Goal: Transaction & Acquisition: Purchase product/service

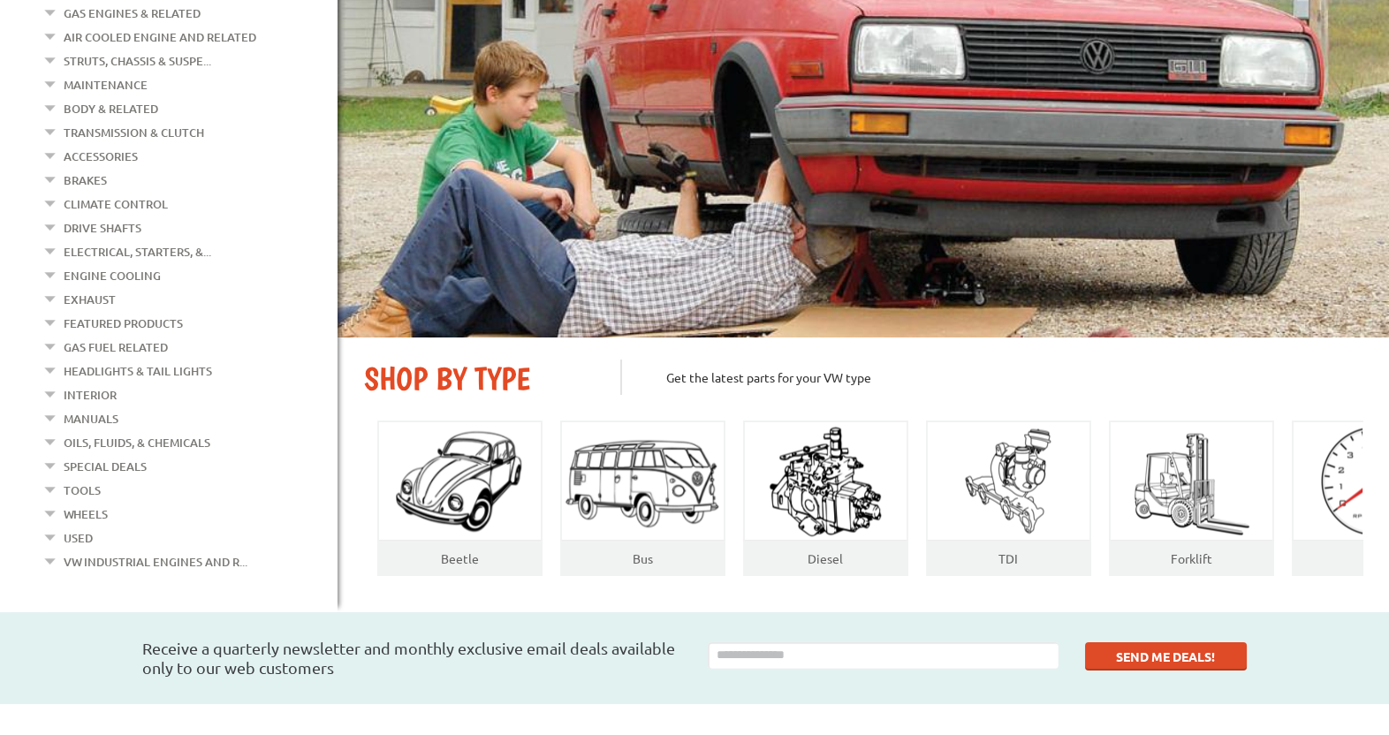
scroll to position [279, 0]
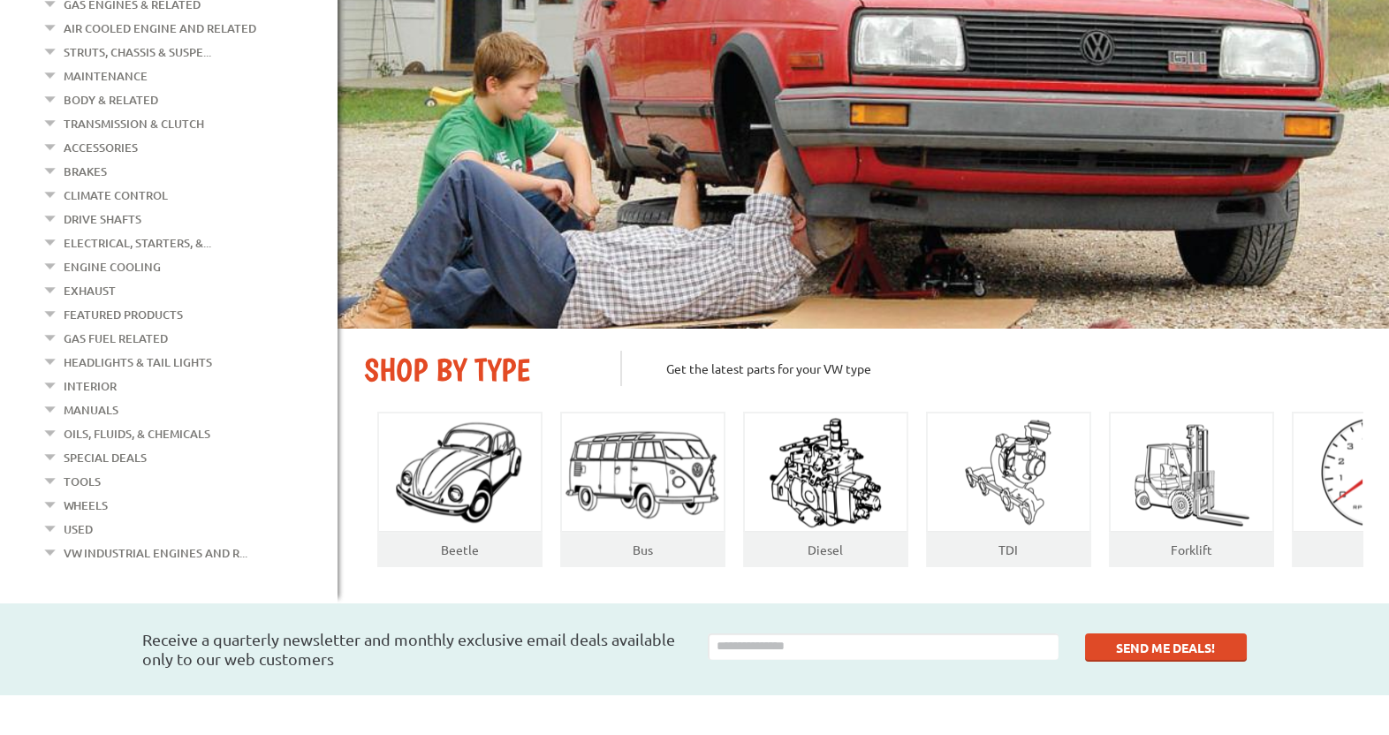
click at [148, 327] on link "Gas Fuel Related" at bounding box center [116, 338] width 104 height 23
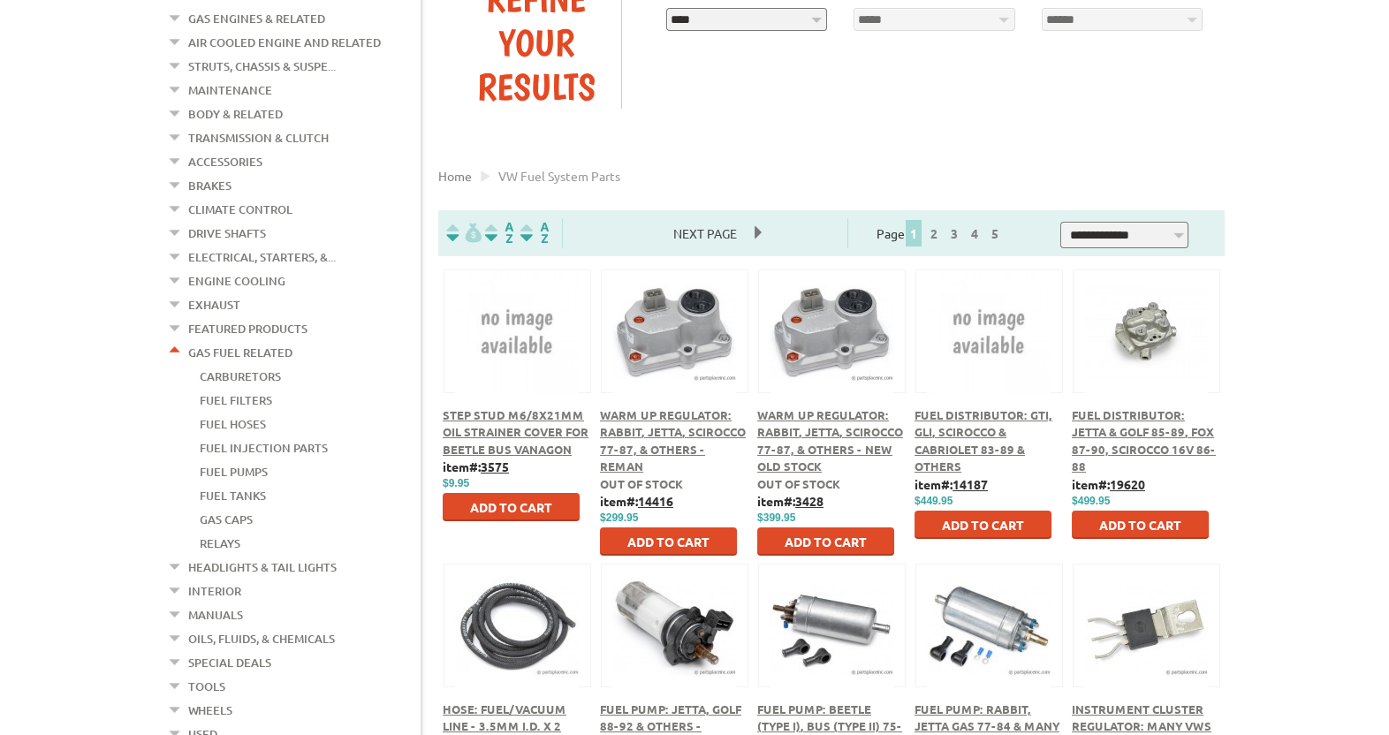
scroll to position [279, 0]
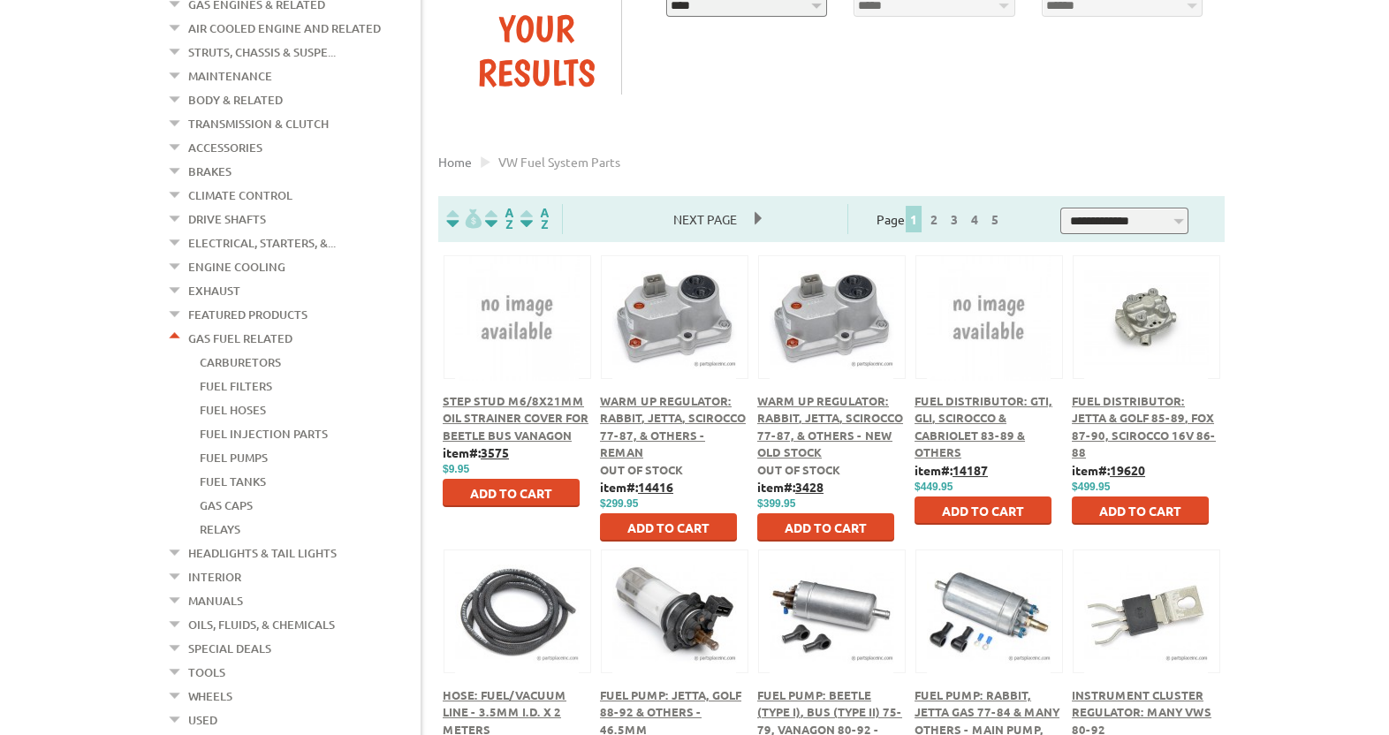
click at [243, 375] on link "Fuel Filters" at bounding box center [236, 386] width 72 height 23
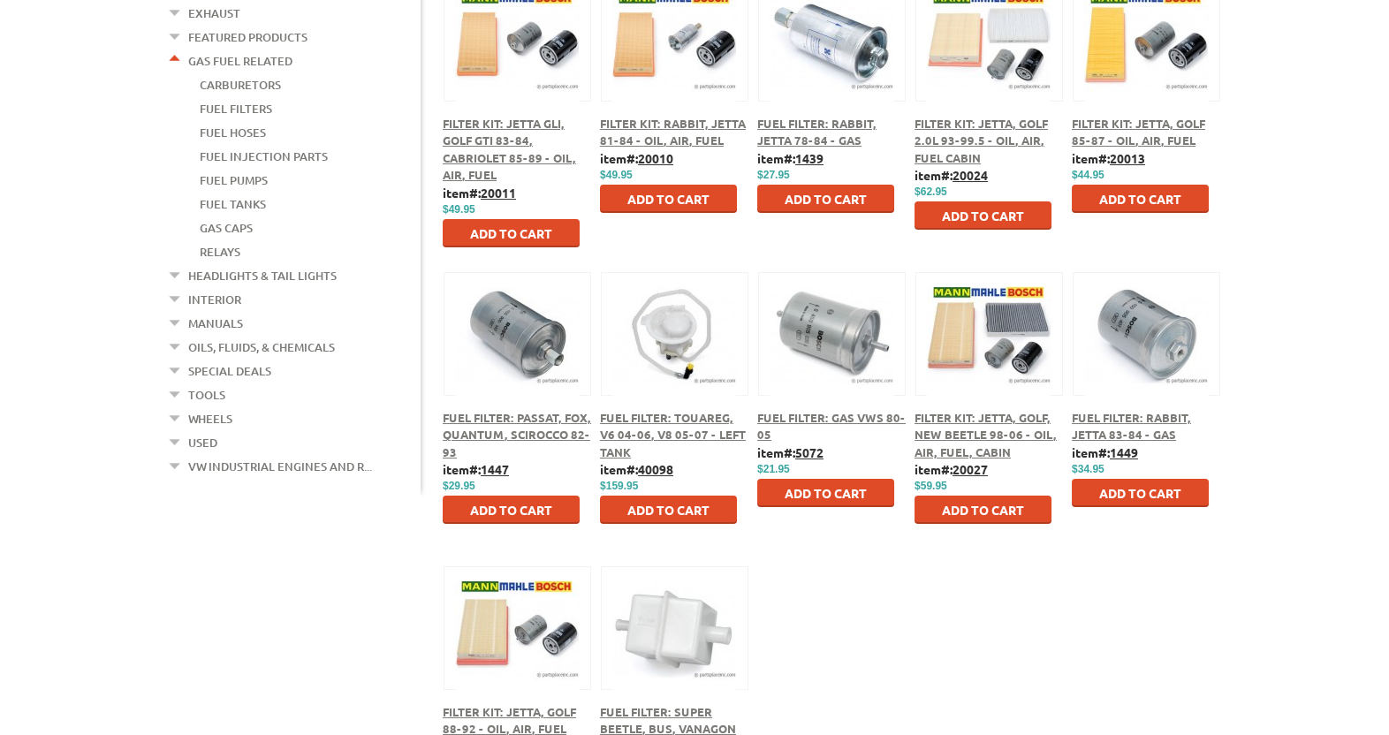
scroll to position [558, 0]
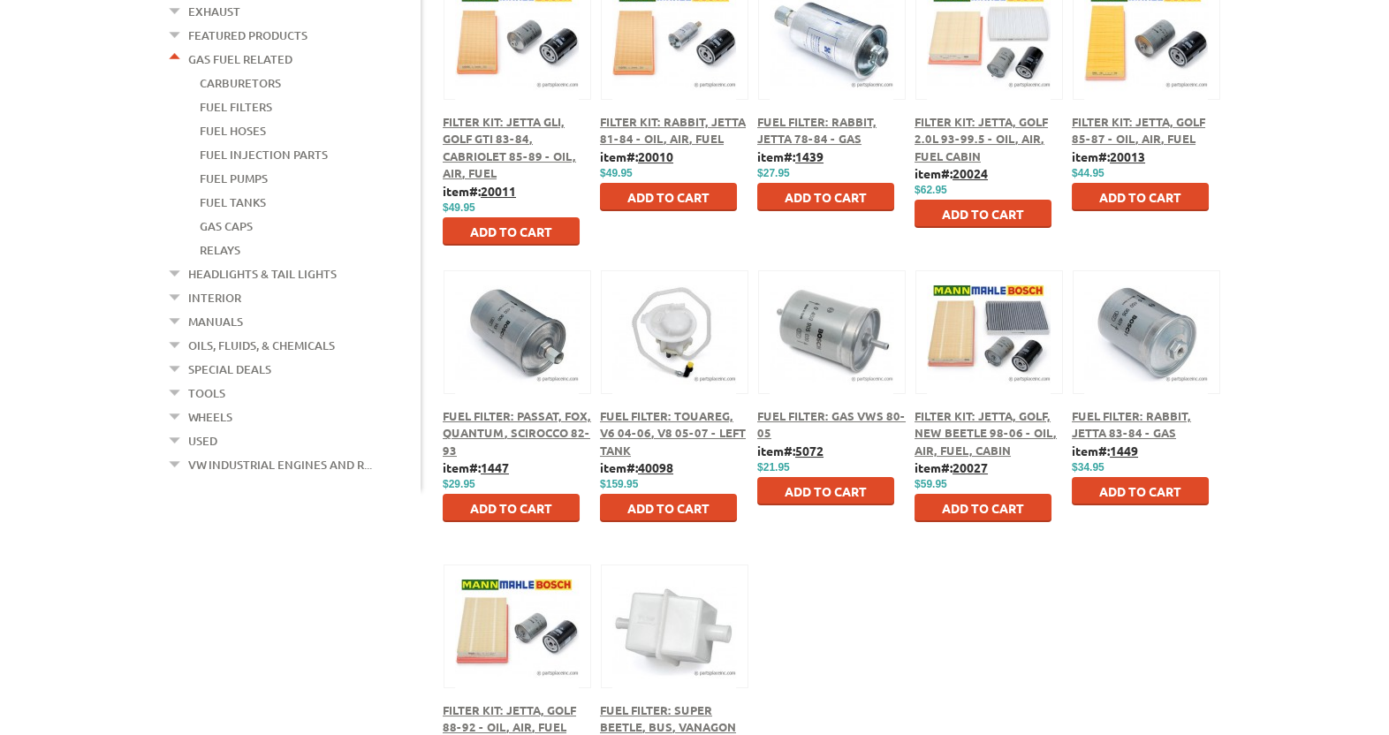
click at [1105, 424] on div "Fuel Filter: Rabbit, Jetta 83-84 - Gas" at bounding box center [1146, 424] width 148 height 34
click at [1103, 436] on span "Fuel Filter: Rabbit, Jetta 83-84 - Gas" at bounding box center [1131, 424] width 119 height 33
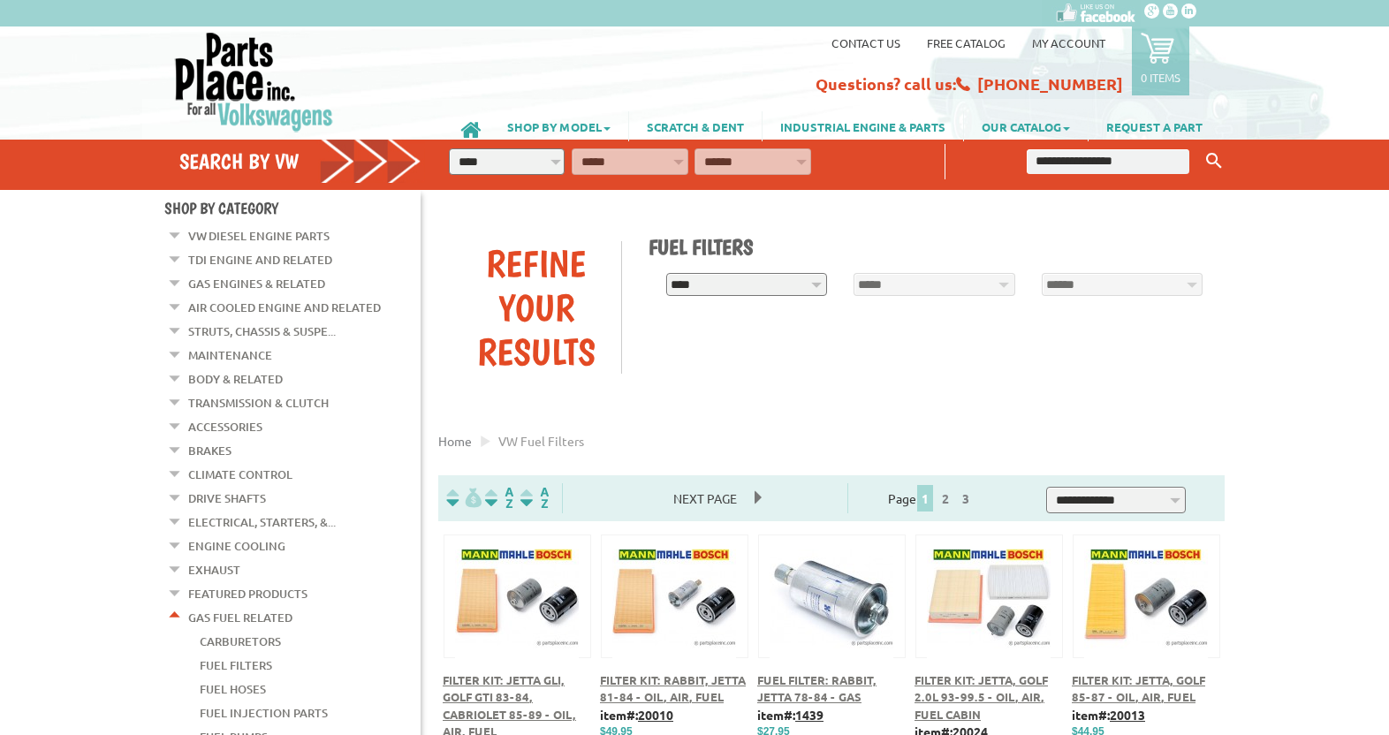
scroll to position [558, 0]
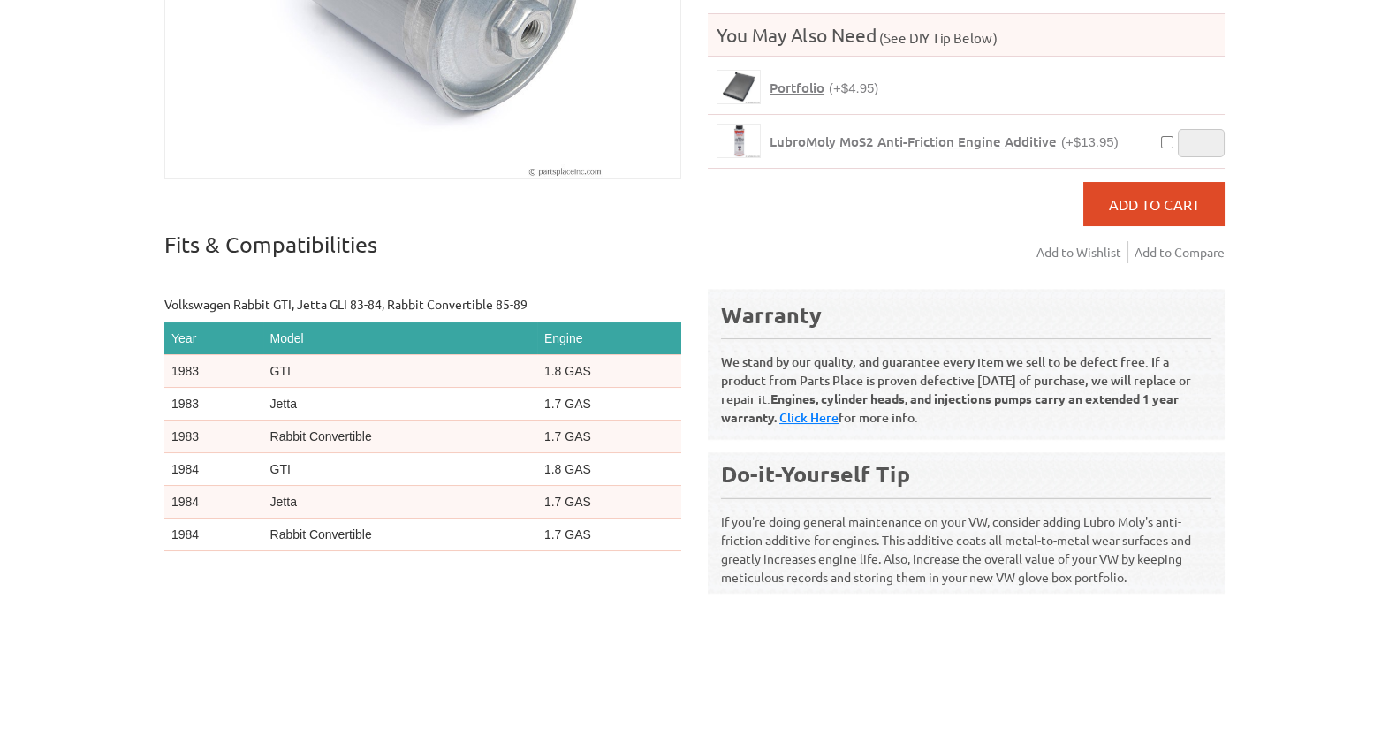
scroll to position [466, 0]
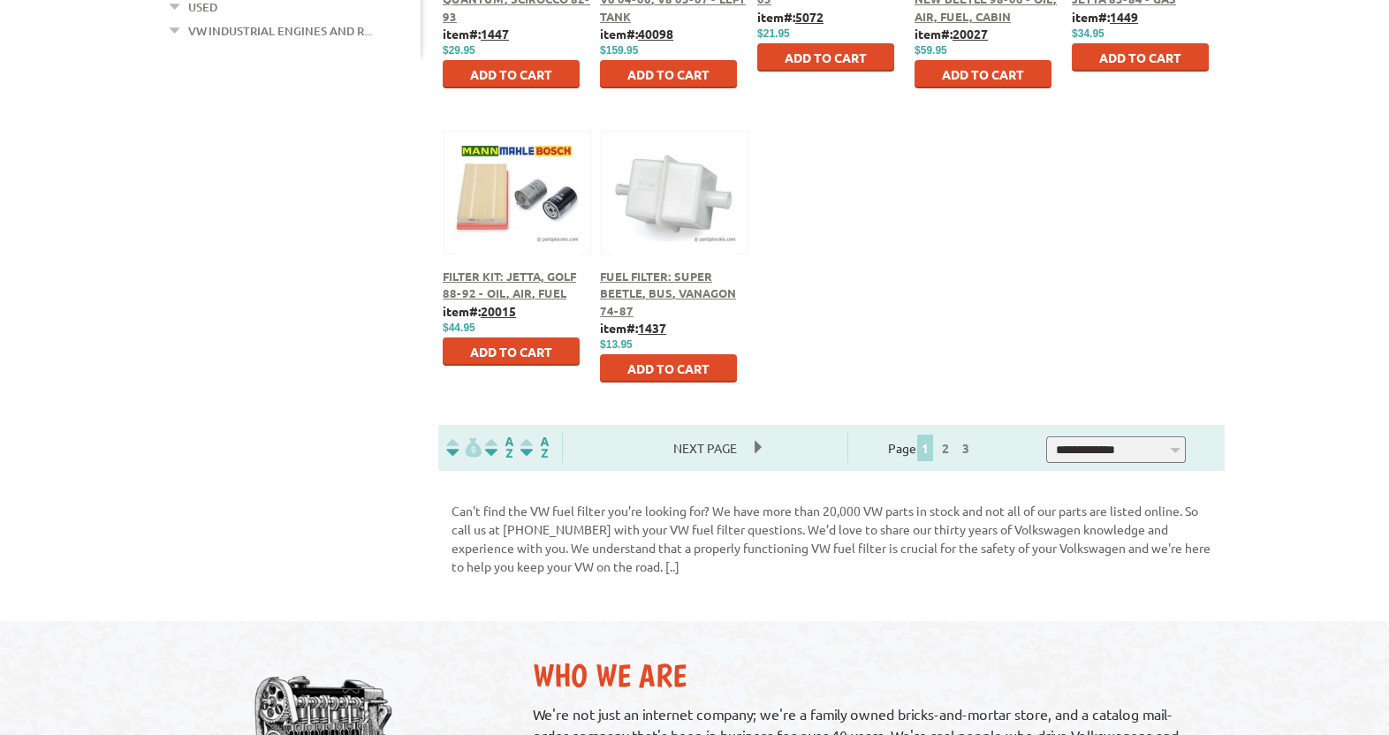
scroll to position [1117, 0]
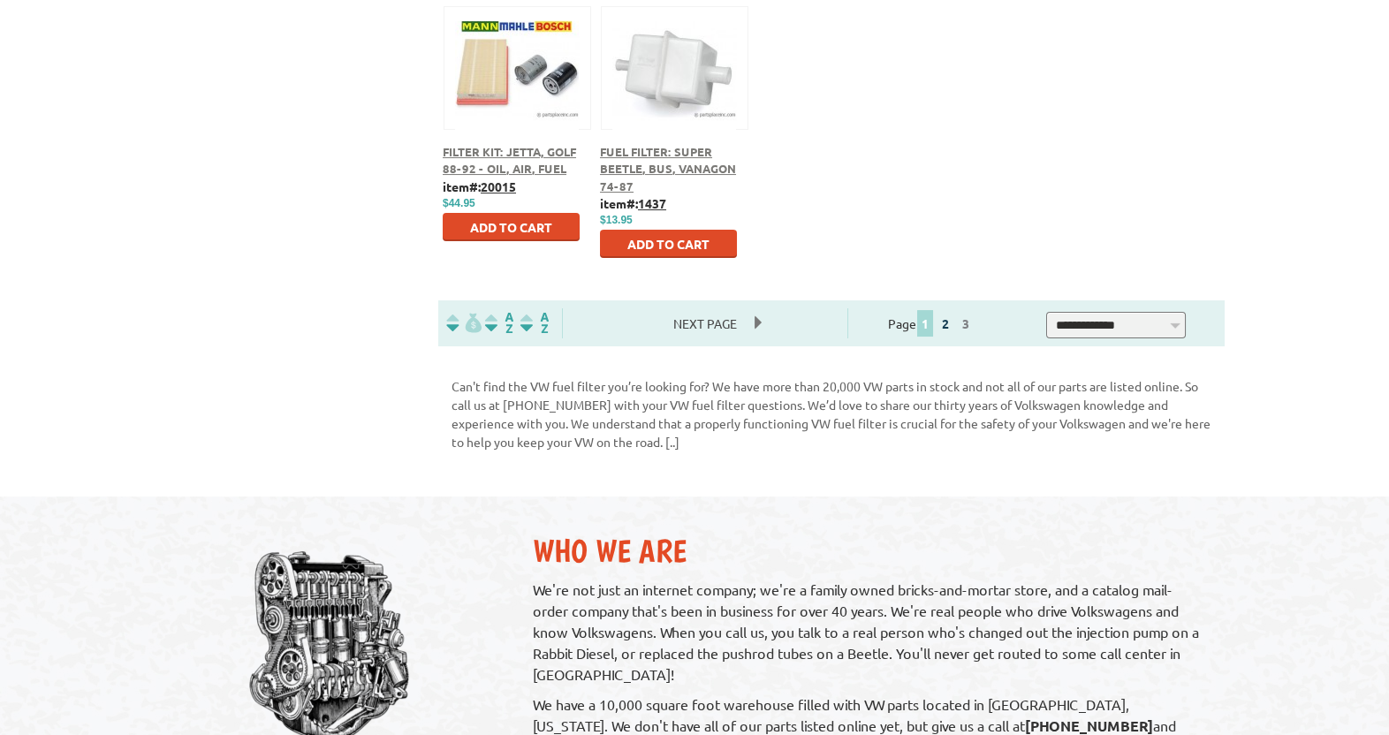
click at [953, 327] on link "2" at bounding box center [945, 323] width 16 height 16
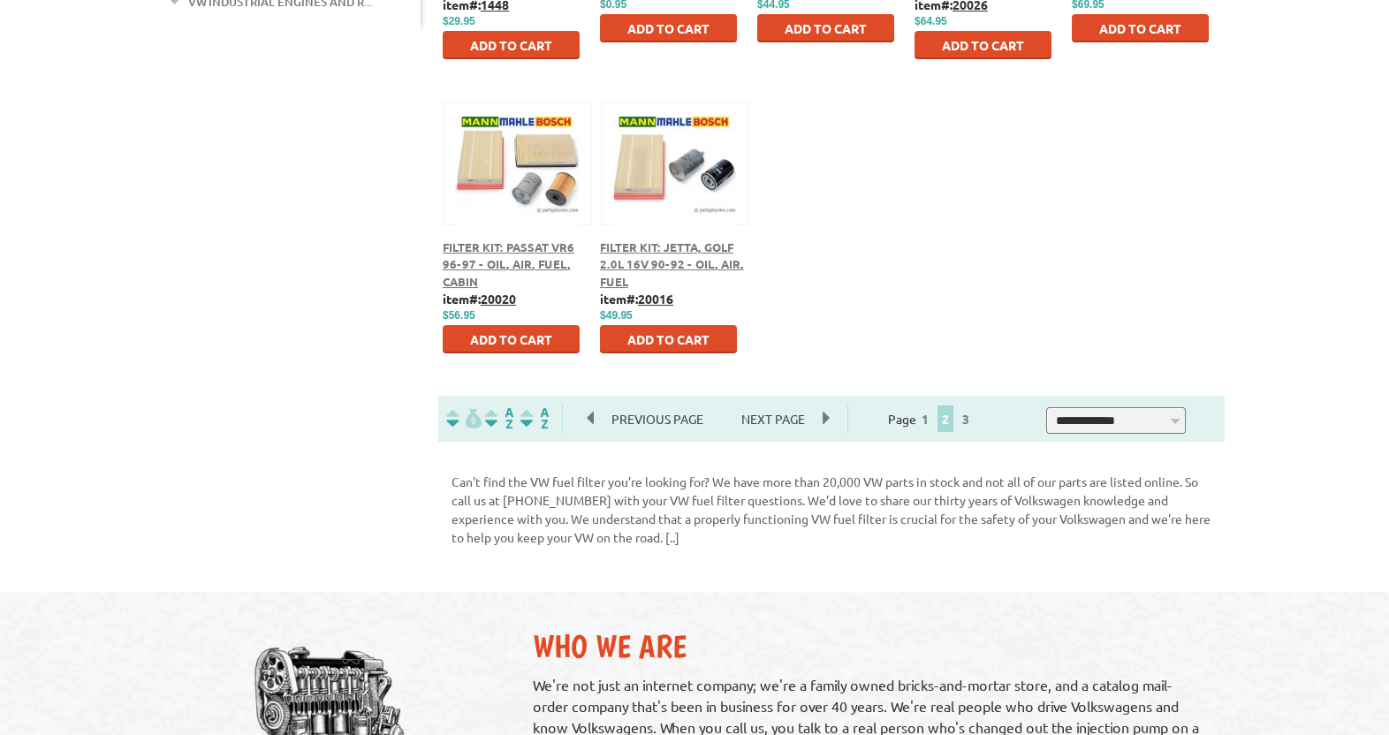
scroll to position [1024, 0]
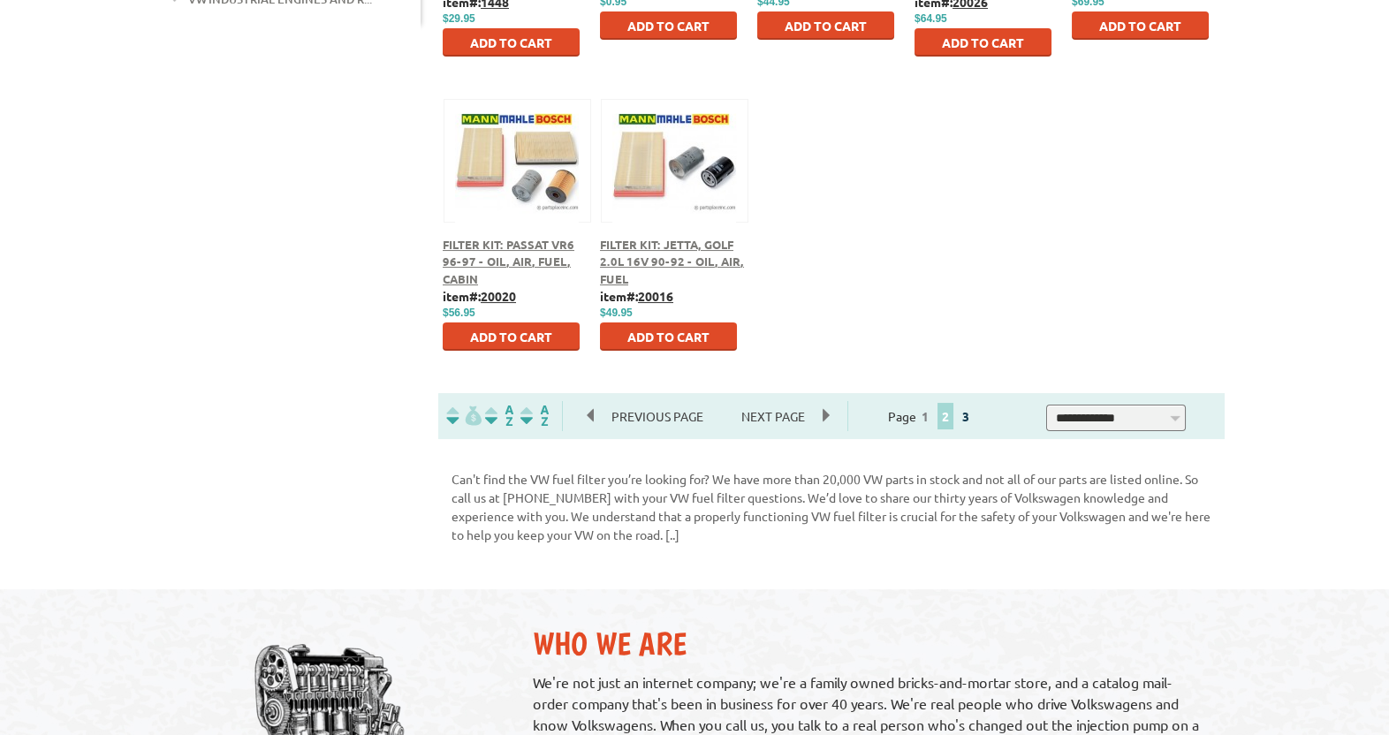
click at [973, 423] on link "3" at bounding box center [966, 416] width 16 height 16
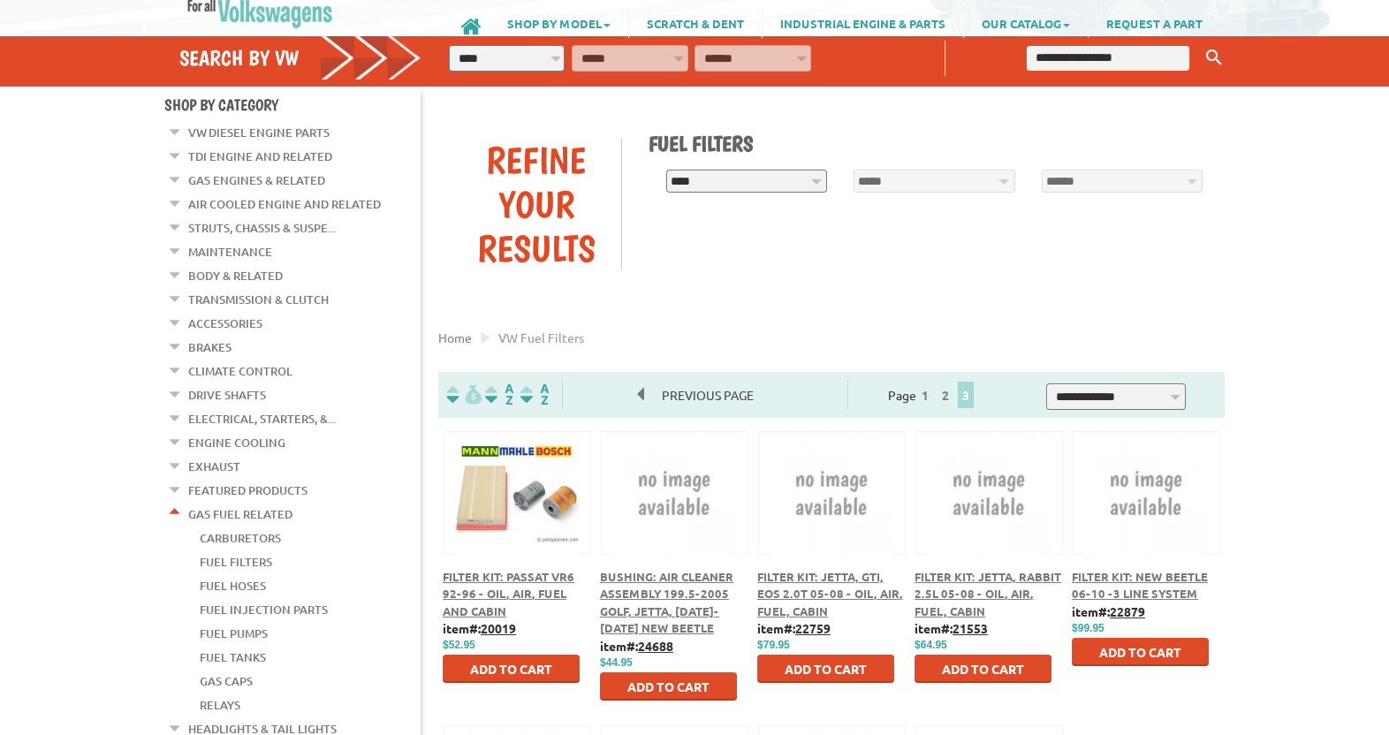
scroll to position [93, 0]
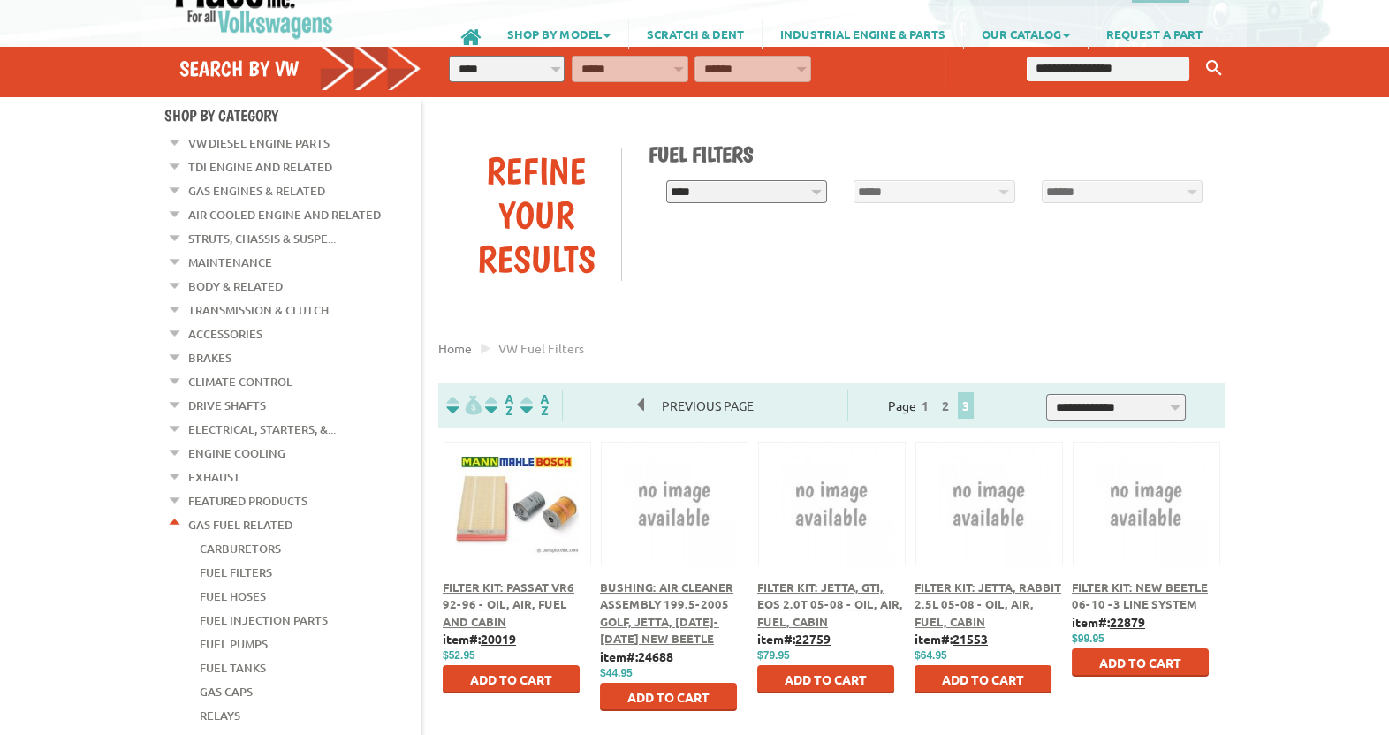
click at [313, 144] on link "VW Diesel Engine Parts" at bounding box center [258, 143] width 141 height 23
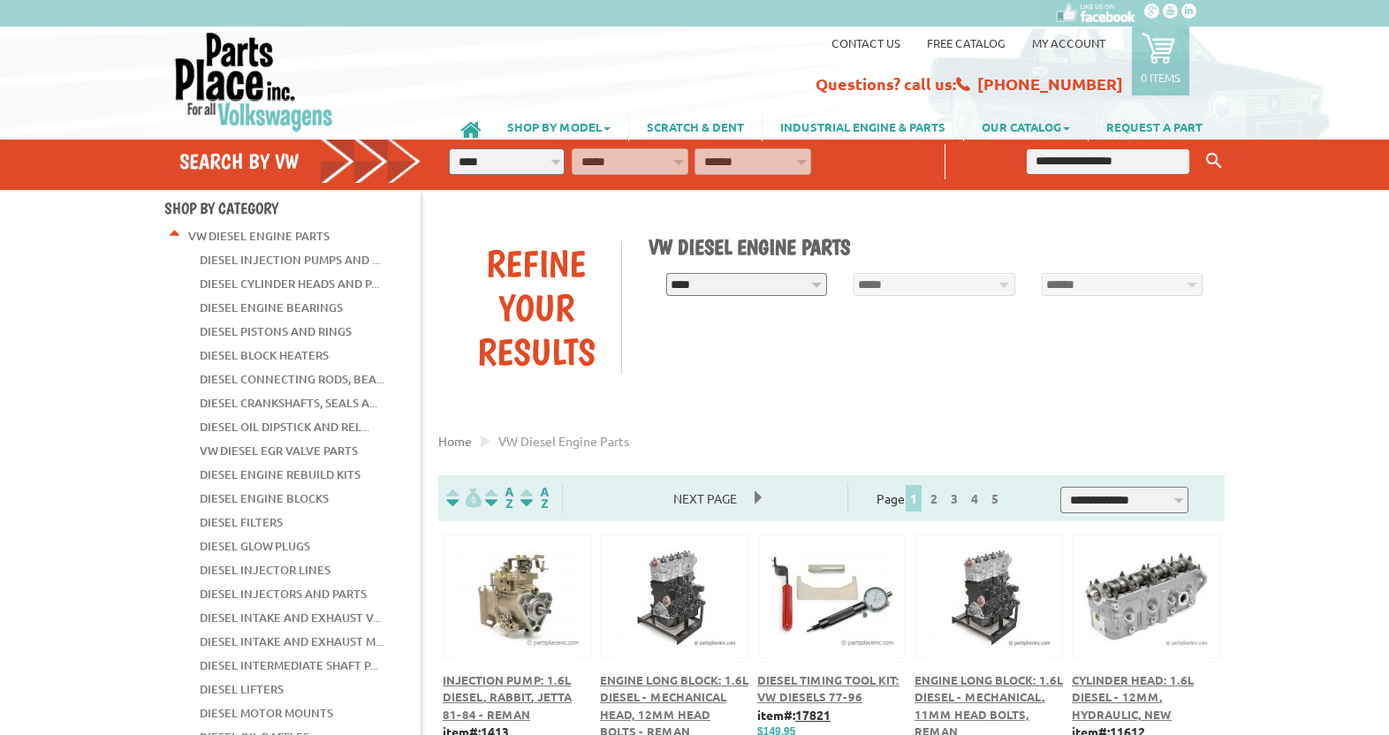
click at [244, 511] on link "Diesel Filters" at bounding box center [241, 522] width 83 height 23
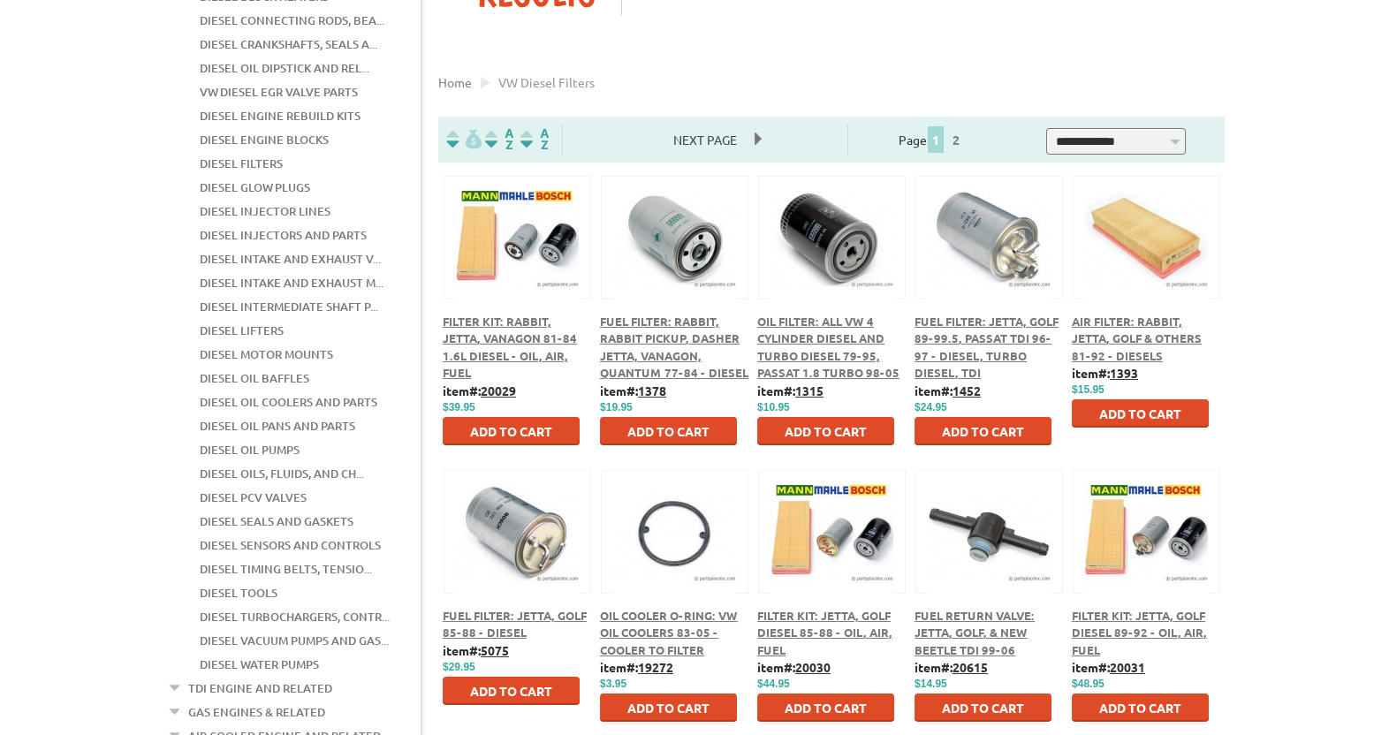
scroll to position [372, 0]
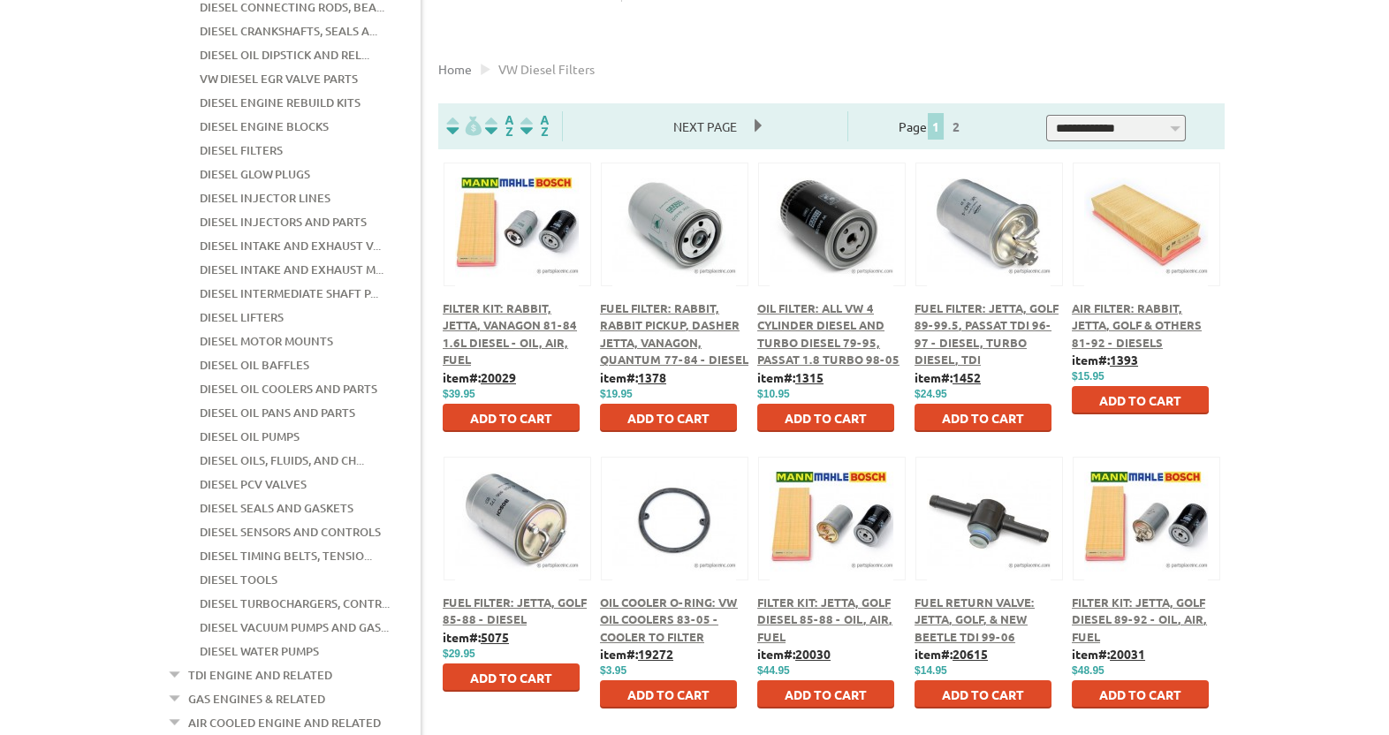
click at [511, 615] on span "Fuel Filter: Jetta, Golf 85-88 - Diesel" at bounding box center [515, 611] width 144 height 33
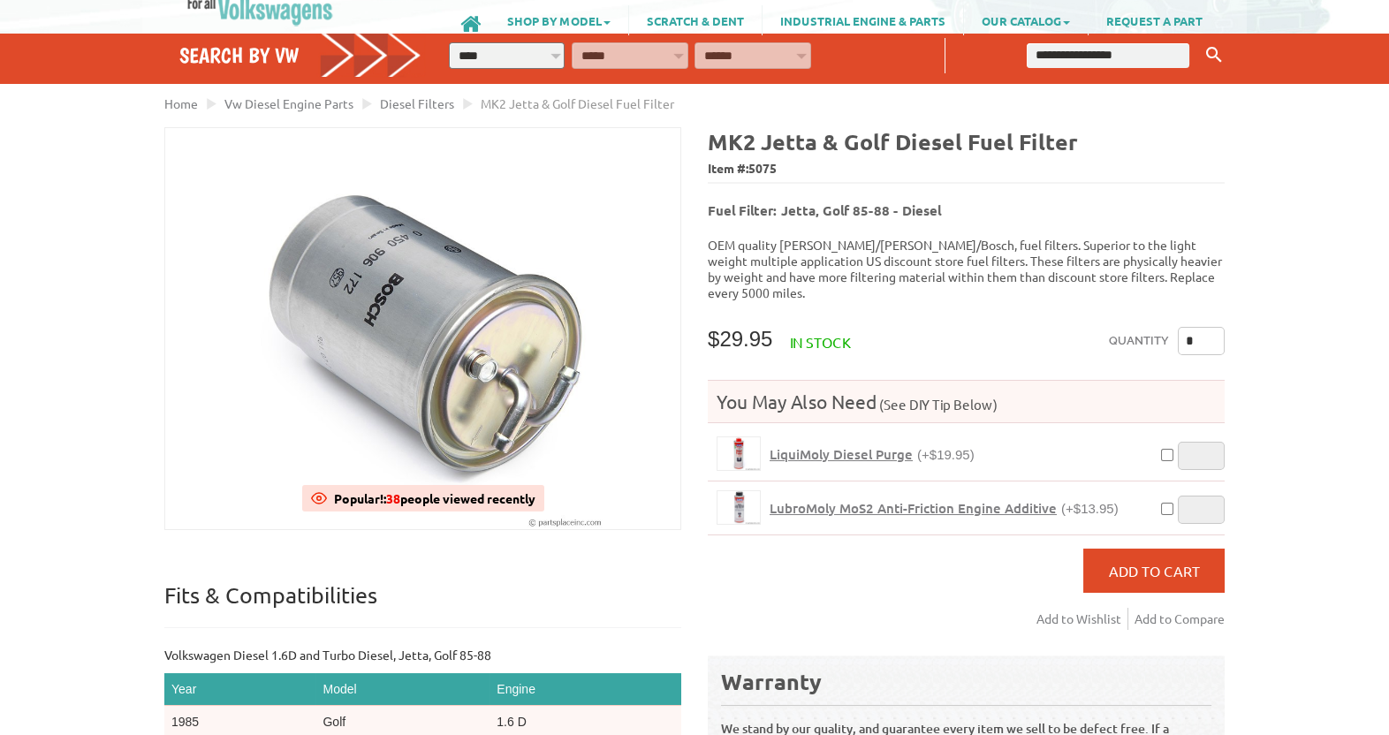
scroll to position [93, 0]
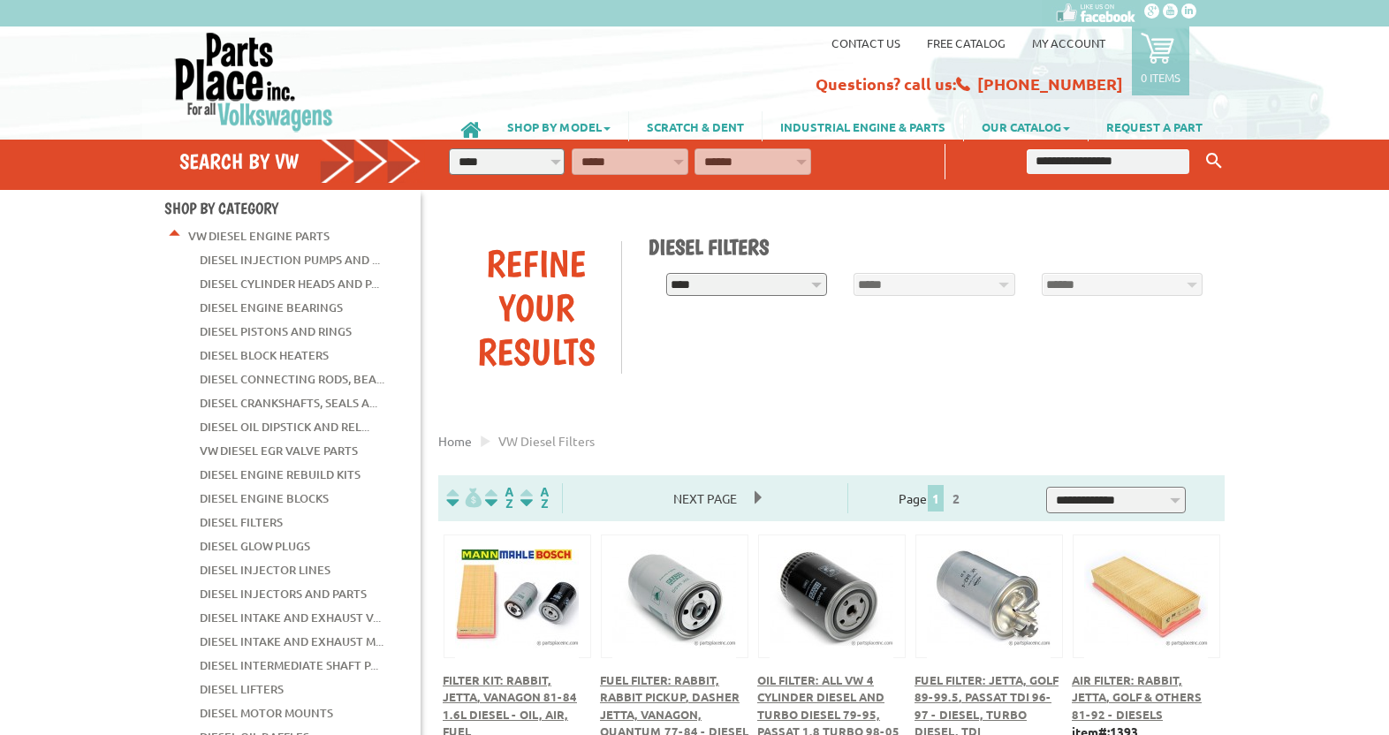
scroll to position [372, 0]
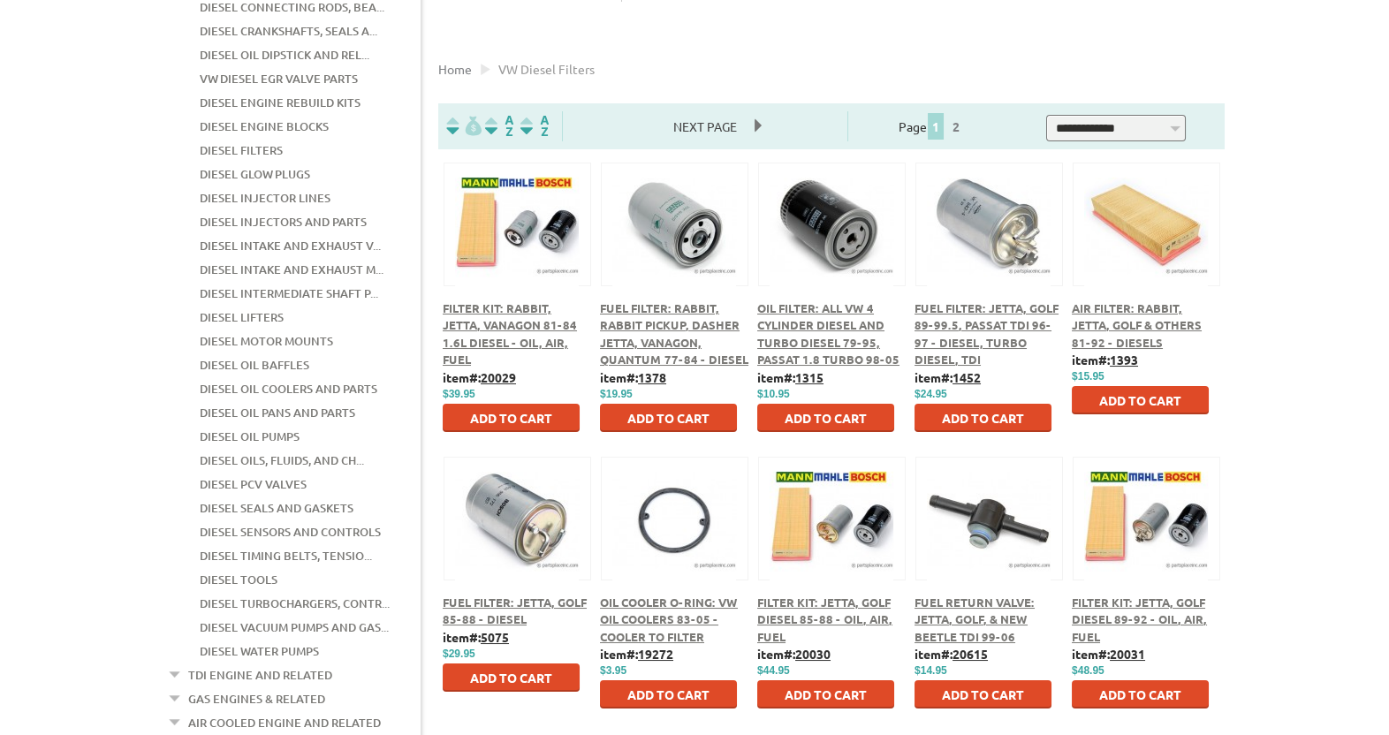
click at [590, 446] on div "Filter Kit: Rabbit, Jetta, Vanagon 81-84 1.6L Diesel - Oil, Air, Fuel item#: 20…" at bounding box center [516, 310] width 157 height 294
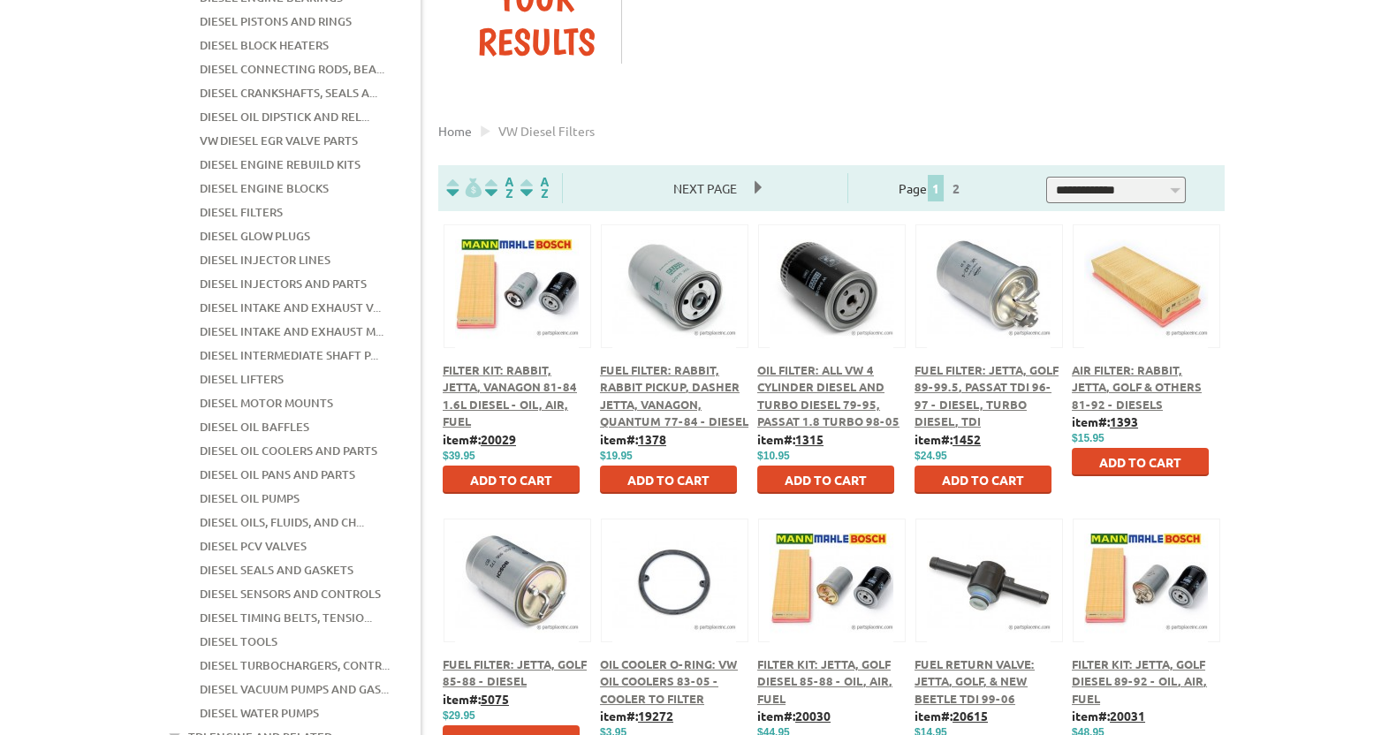
scroll to position [279, 0]
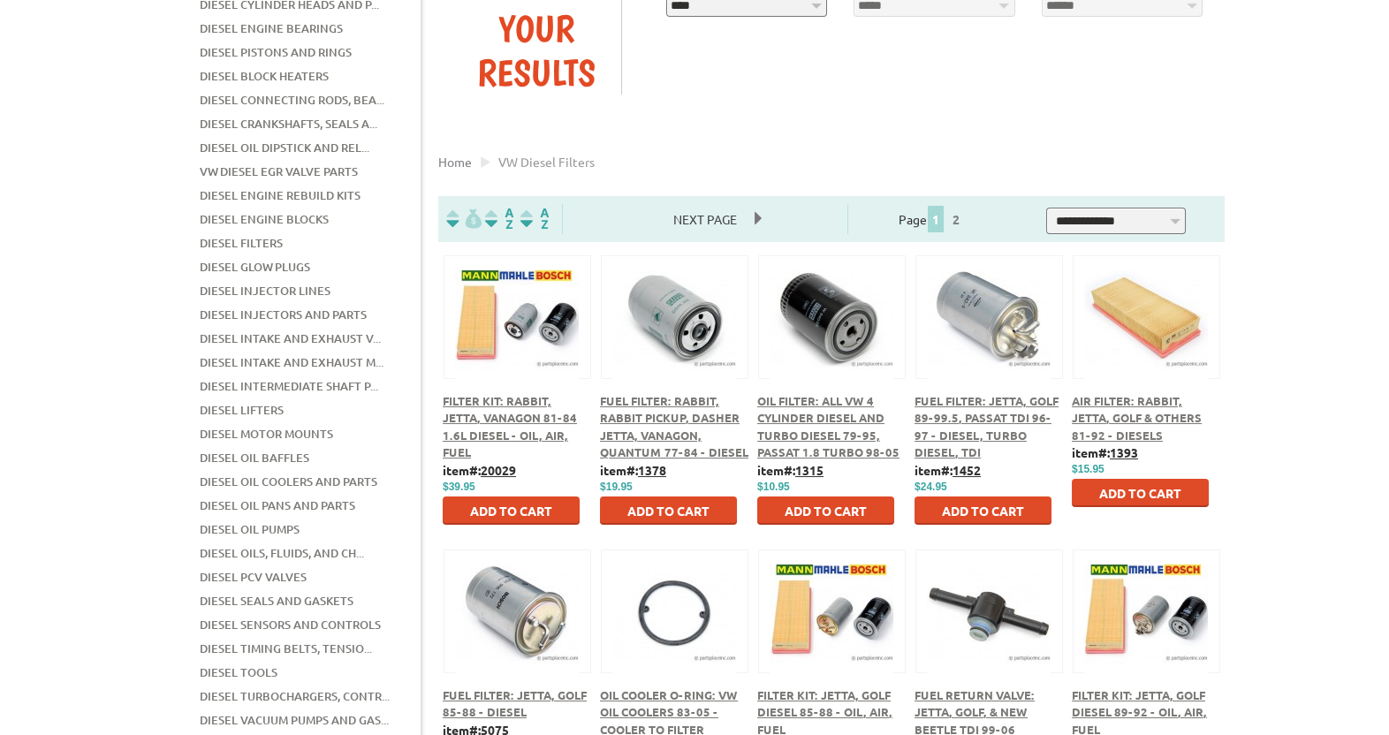
click at [645, 408] on div "Fuel Filter: Rabbit, Rabbit Pickup, Dasher Jetta, Vanagon, Quantum 77-84 - Dies…" at bounding box center [674, 426] width 148 height 69
click at [643, 419] on span "Fuel Filter: Rabbit, Rabbit Pickup, Dasher Jetta, Vanagon, Quantum 77-84 - Dies…" at bounding box center [674, 426] width 148 height 67
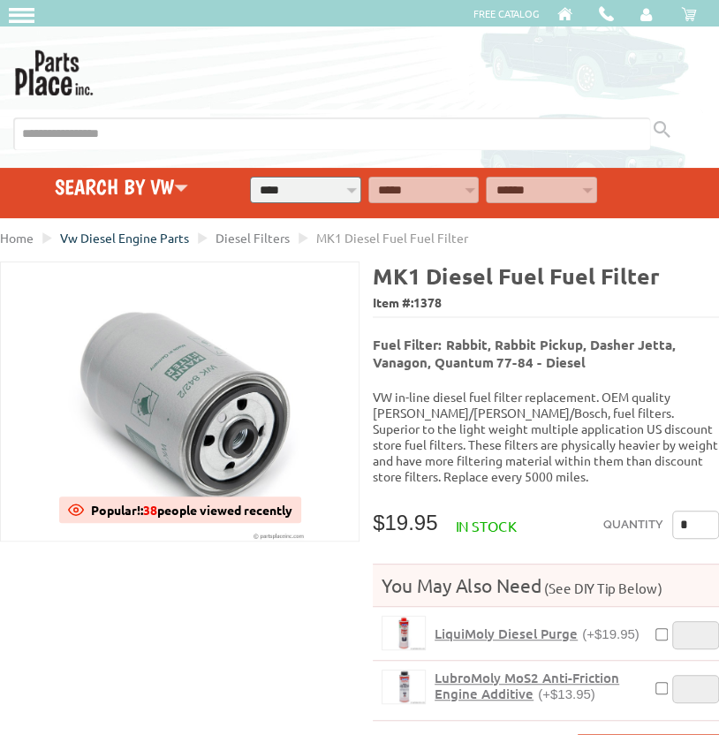
click at [117, 235] on span "Vw Diesel Engine Parts" at bounding box center [124, 238] width 129 height 16
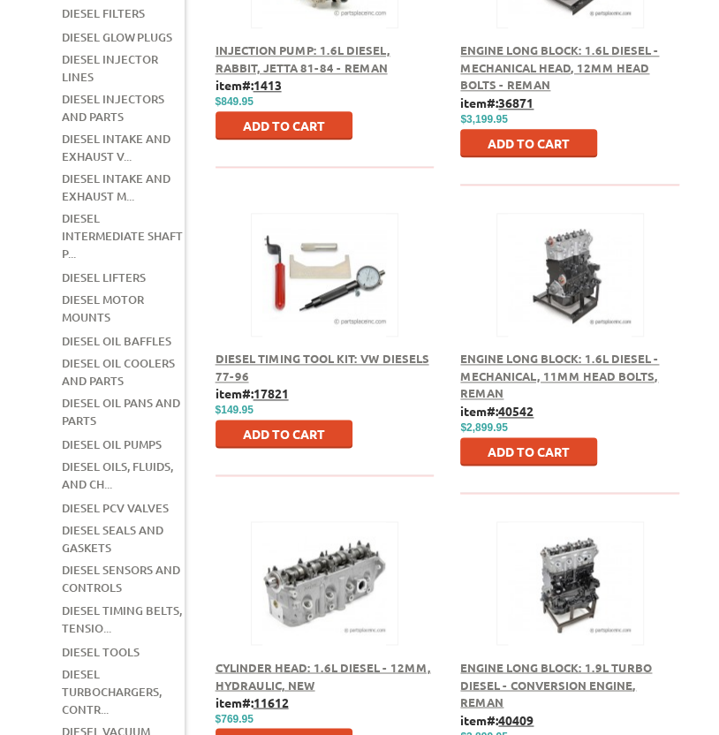
scroll to position [837, 0]
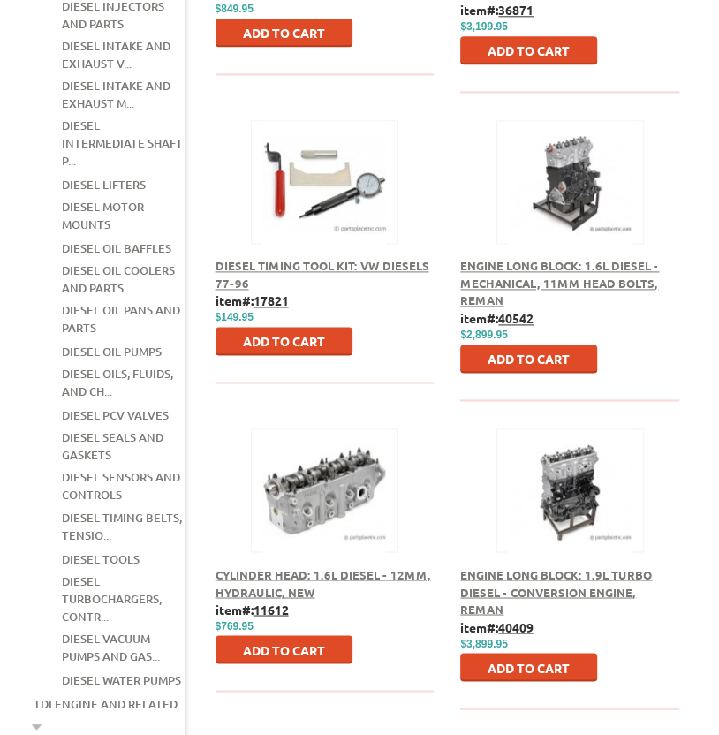
click at [17, 538] on div "**********" at bounding box center [359, 738] width 719 height 2714
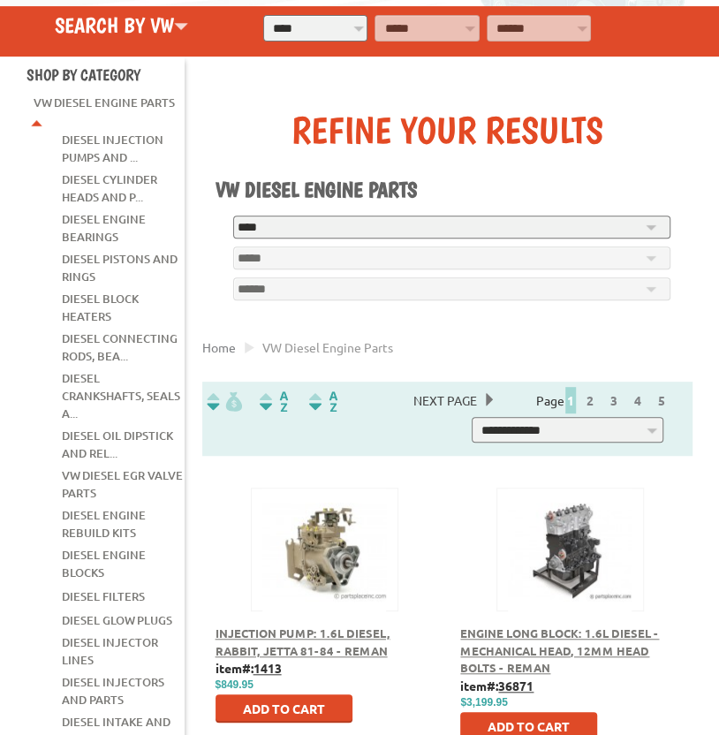
scroll to position [0, 0]
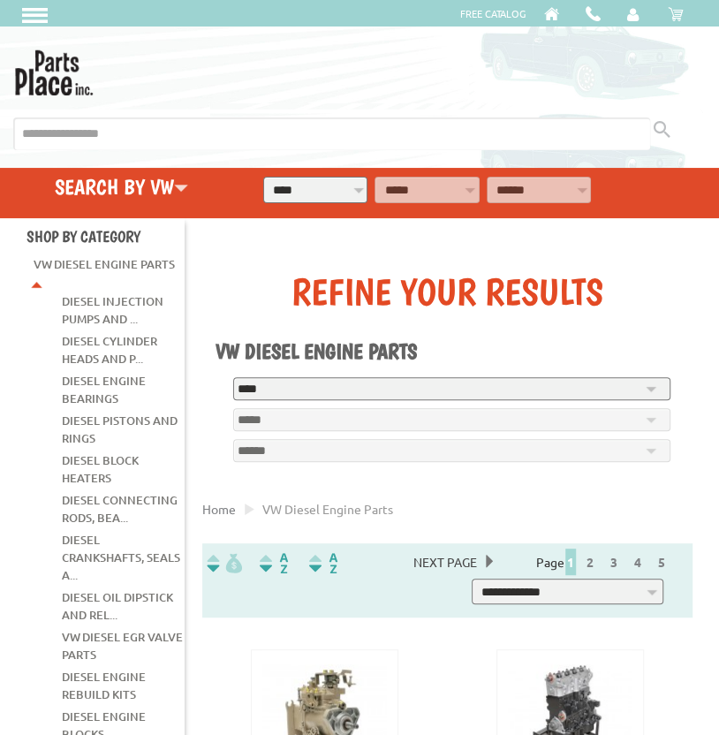
click at [409, 137] on input "text" at bounding box center [331, 133] width 637 height 33
type input "*******"
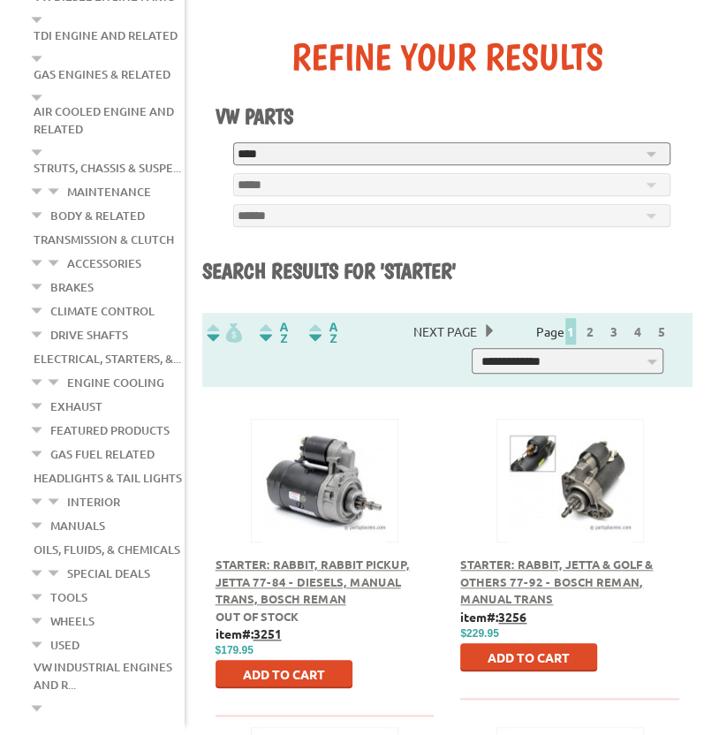
scroll to position [279, 0]
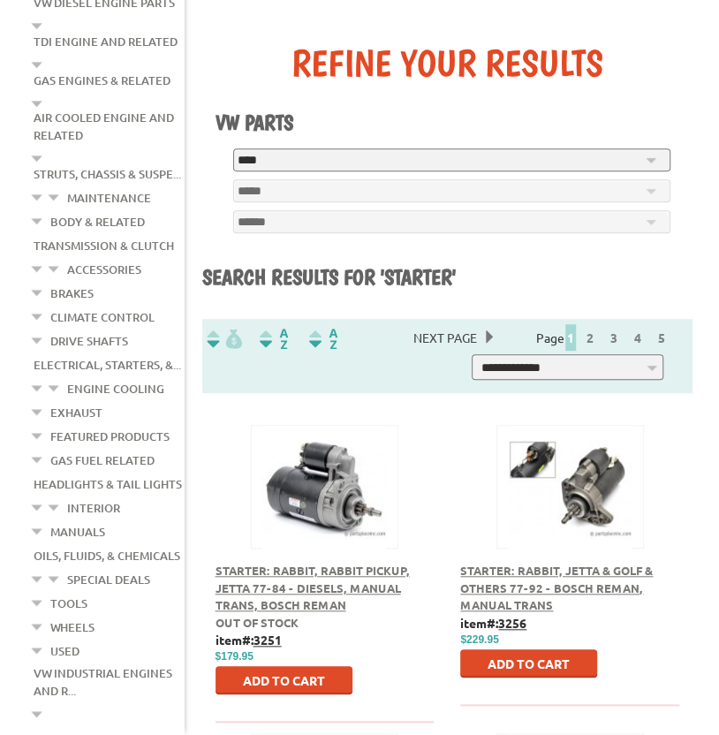
click at [472, 354] on select "**********" at bounding box center [568, 367] width 193 height 27
select select "**********"
click option "**********" at bounding box center [0, 0] width 0 height 0
